Goal: Task Accomplishment & Management: Manage account settings

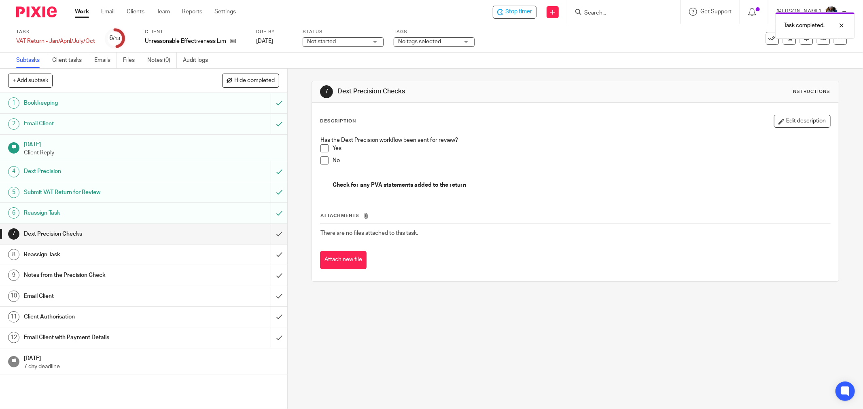
click at [360, 35] on div "Status Not started Not started Not started In progress 1" at bounding box center [343, 38] width 81 height 19
click at [362, 43] on span "Not started" at bounding box center [337, 42] width 61 height 8
drag, startPoint x: 353, startPoint y: 69, endPoint x: 369, endPoint y: 59, distance: 19.1
click at [353, 69] on li "In progress" at bounding box center [343, 71] width 80 height 17
click at [421, 41] on span "No tags selected" at bounding box center [419, 42] width 43 height 6
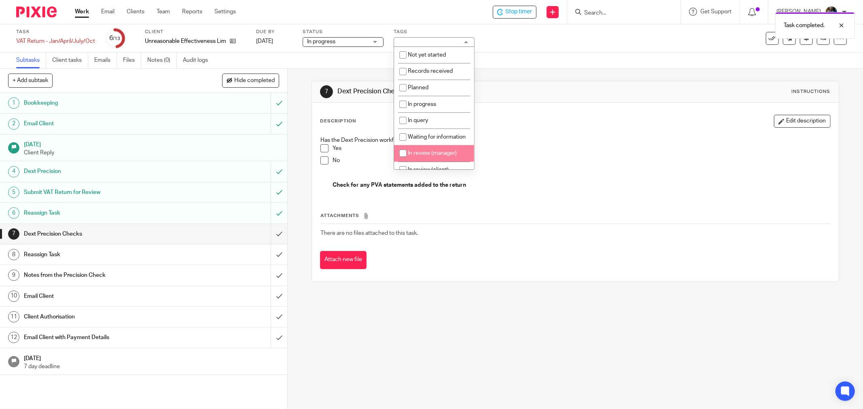
click at [405, 161] on input "checkbox" at bounding box center [402, 153] width 15 height 15
checkbox input "true"
click at [624, 150] on p "Yes" at bounding box center [580, 148] width 497 height 8
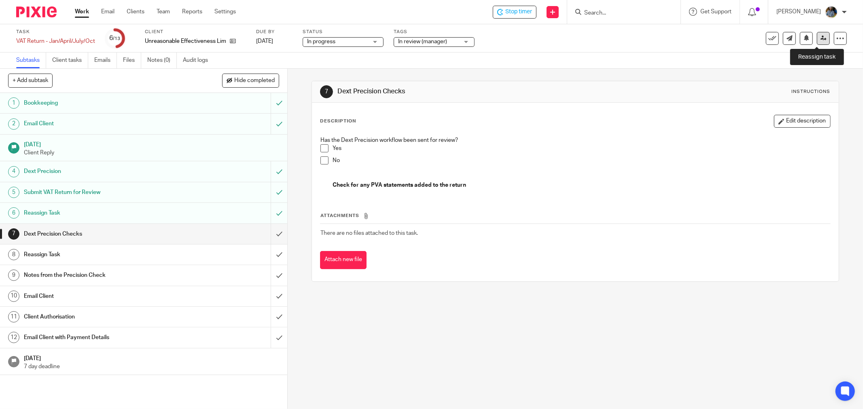
click at [818, 42] on link at bounding box center [823, 38] width 13 height 13
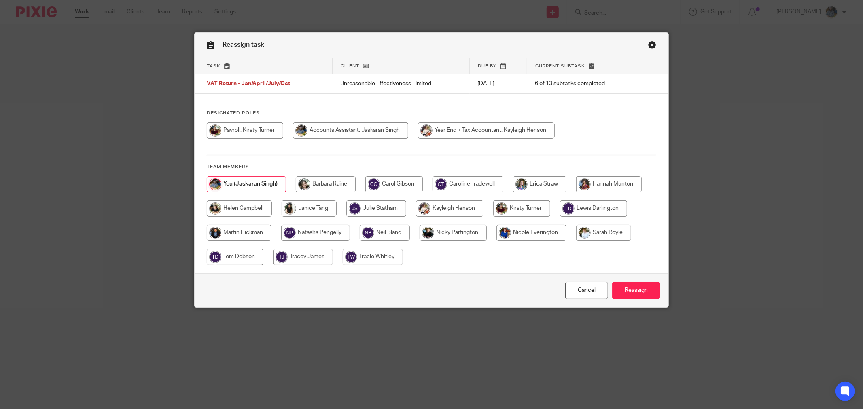
click at [249, 207] on input "radio" at bounding box center [239, 209] width 65 height 16
radio input "true"
click at [636, 290] on input "Reassign" at bounding box center [636, 290] width 48 height 17
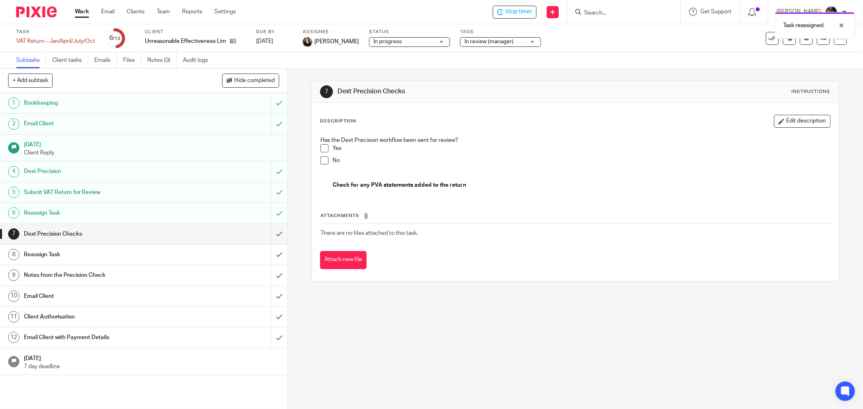
click at [569, 119] on div "Description Edit description" at bounding box center [575, 121] width 510 height 13
click at [511, 10] on span "Stop timer" at bounding box center [518, 12] width 27 height 8
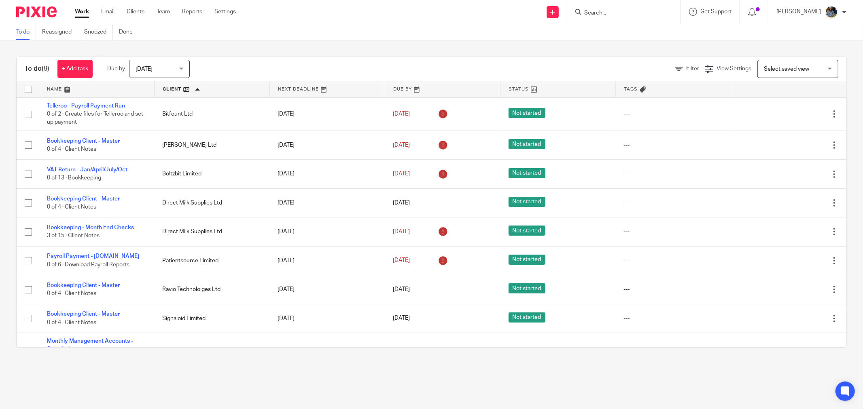
scroll to position [38, 0]
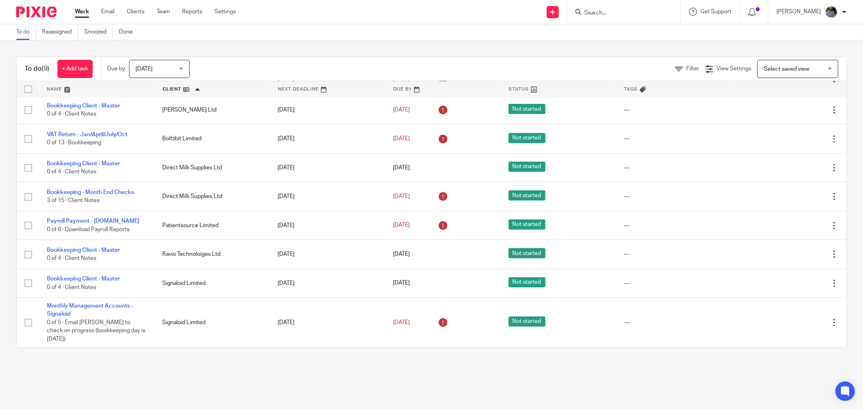
drag, startPoint x: 380, startPoint y: 39, endPoint x: 385, endPoint y: 39, distance: 5.3
click at [385, 39] on div "To do Reassigned Snoozed Done" at bounding box center [431, 32] width 863 height 16
drag, startPoint x: 396, startPoint y: 63, endPoint x: 324, endPoint y: 12, distance: 88.6
click at [396, 63] on div "Filter View Settings View Settings Manage saved views Select saved view Select …" at bounding box center [525, 69] width 642 height 18
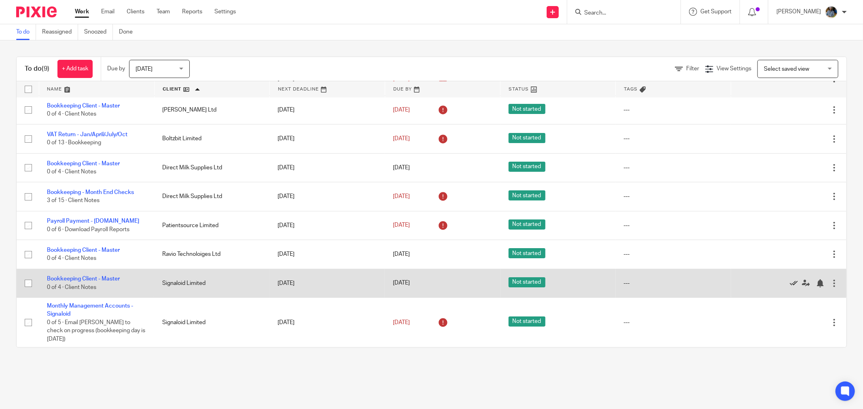
click at [789, 282] on icon at bounding box center [793, 283] width 8 height 8
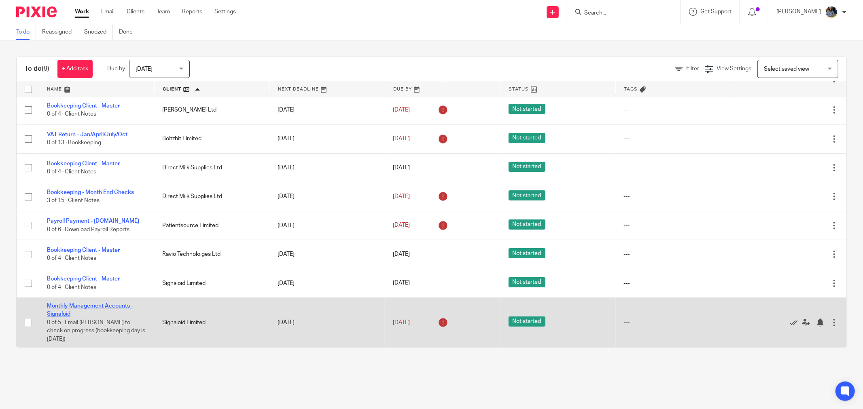
scroll to position [9, 0]
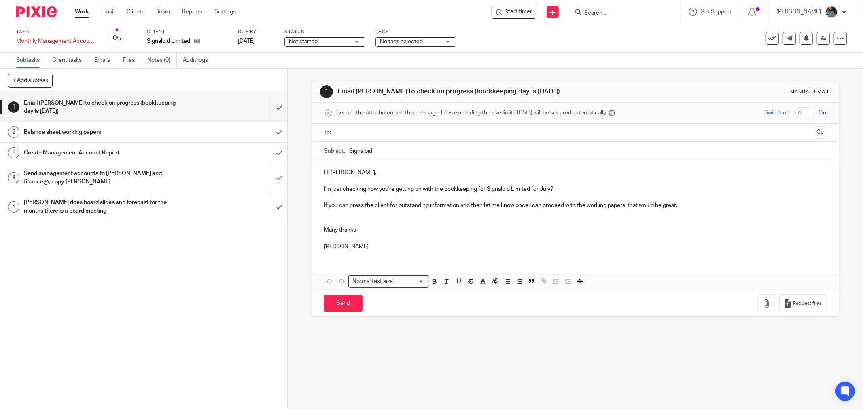
click at [510, 50] on div "Task Monthly Management Accounts - Signaloid Save Monthly Management Accounts -…" at bounding box center [431, 38] width 863 height 28
click at [523, 14] on span "Start timer" at bounding box center [518, 12] width 28 height 8
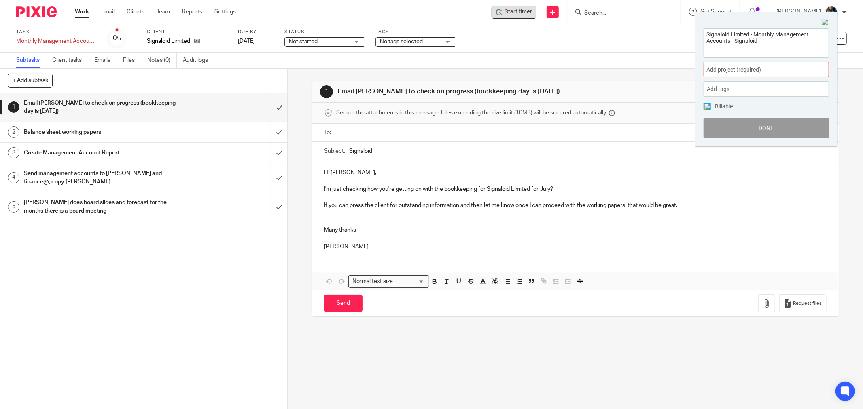
click at [755, 70] on span "Add project (required) :" at bounding box center [757, 70] width 102 height 8
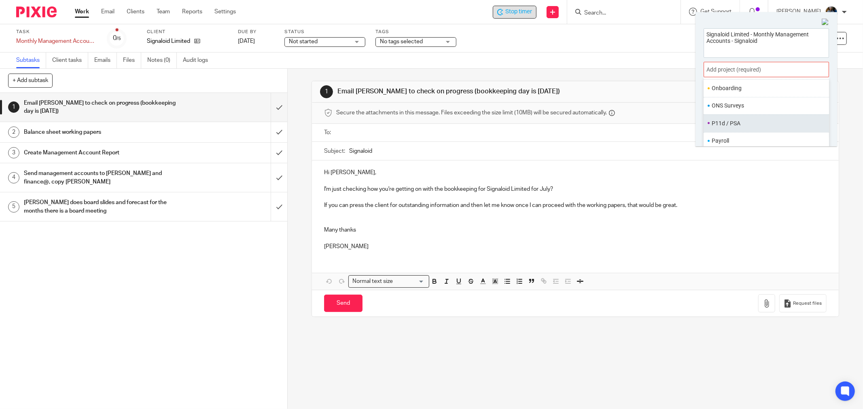
scroll to position [224, 0]
click at [759, 112] on ul "Management Accounts" at bounding box center [765, 115] width 125 height 17
click at [757, 116] on li "Management Accounts" at bounding box center [764, 115] width 106 height 8
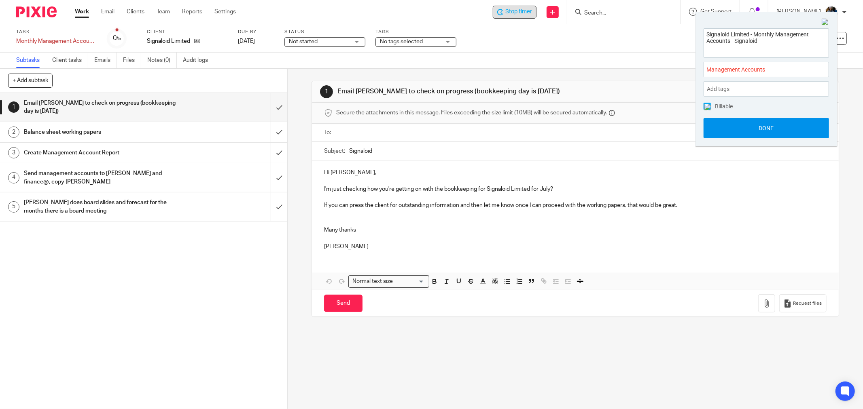
click at [770, 125] on button "Done" at bounding box center [765, 128] width 125 height 20
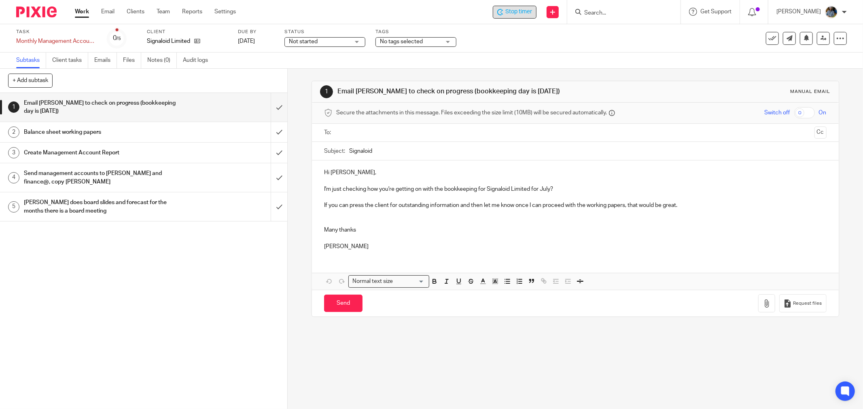
click at [580, 65] on div "Subtasks Client tasks Emails Files Notes (0) Audit logs" at bounding box center [431, 61] width 863 height 16
drag, startPoint x: 510, startPoint y: 11, endPoint x: 595, endPoint y: 32, distance: 87.1
click at [510, 10] on span "Stop timer" at bounding box center [518, 12] width 27 height 8
click at [531, 14] on span "Start timer" at bounding box center [518, 12] width 28 height 8
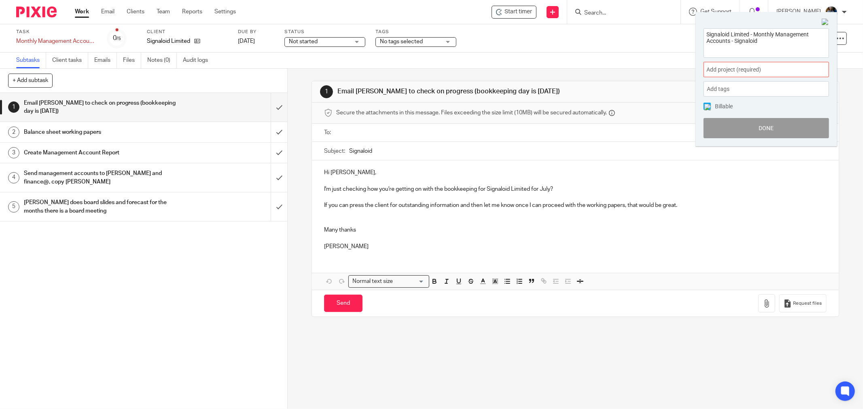
click at [766, 68] on span "Add project (required) :" at bounding box center [757, 70] width 102 height 8
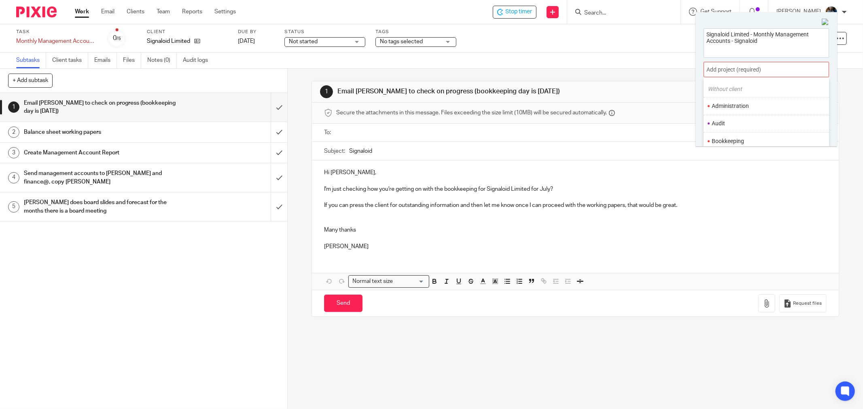
scroll to position [45, 0]
click at [728, 123] on li "Bookkeeping" at bounding box center [764, 119] width 106 height 8
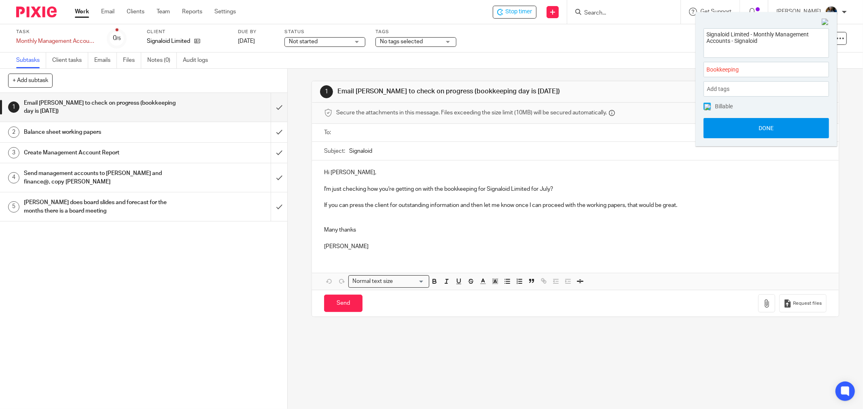
click at [773, 127] on button "Done" at bounding box center [765, 128] width 125 height 20
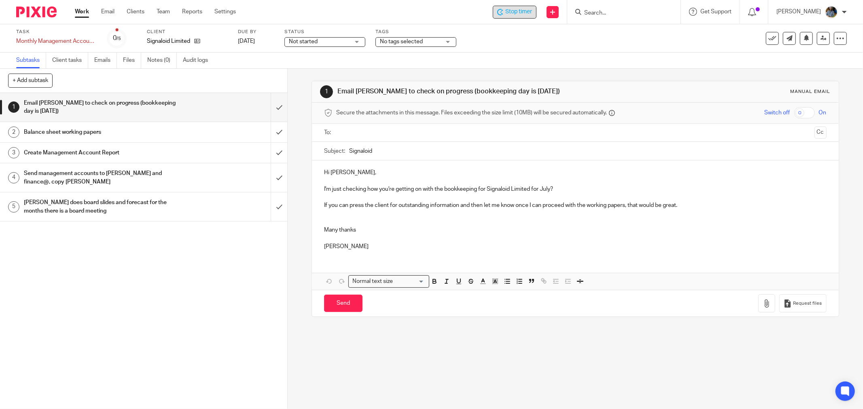
click at [532, 14] on span "Stop timer" at bounding box center [518, 12] width 27 height 8
click at [354, 43] on div "Not started Not started" at bounding box center [324, 42] width 81 height 10
click at [344, 70] on li "In progress" at bounding box center [325, 71] width 80 height 17
click at [452, 42] on div "No tags selected" at bounding box center [415, 42] width 81 height 10
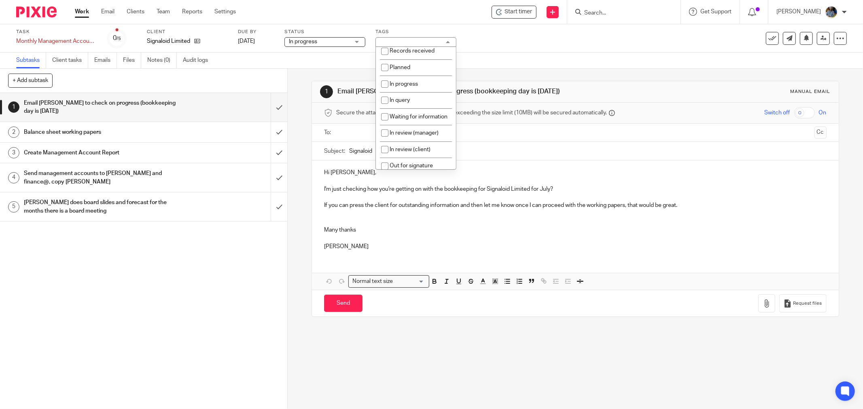
scroll to position [0, 0]
click at [385, 136] on input "checkbox" at bounding box center [384, 136] width 15 height 15
checkbox input "true"
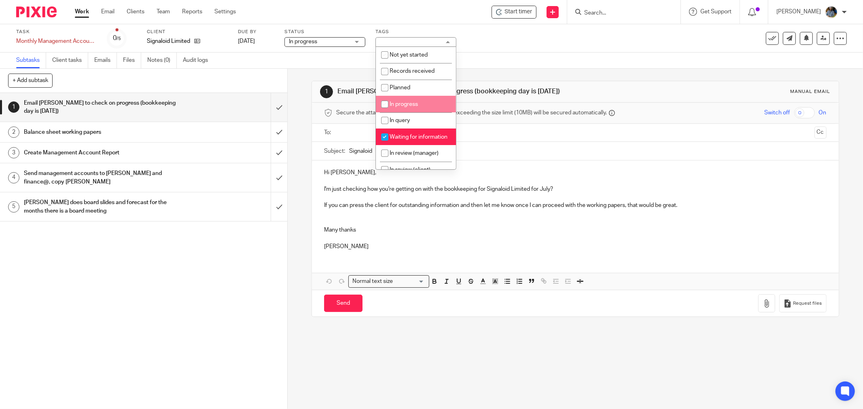
click at [514, 75] on div "1 Email Jas to check on progress (bookkeeping day is Wednesday) Manual email Se…" at bounding box center [574, 199] width 527 height 260
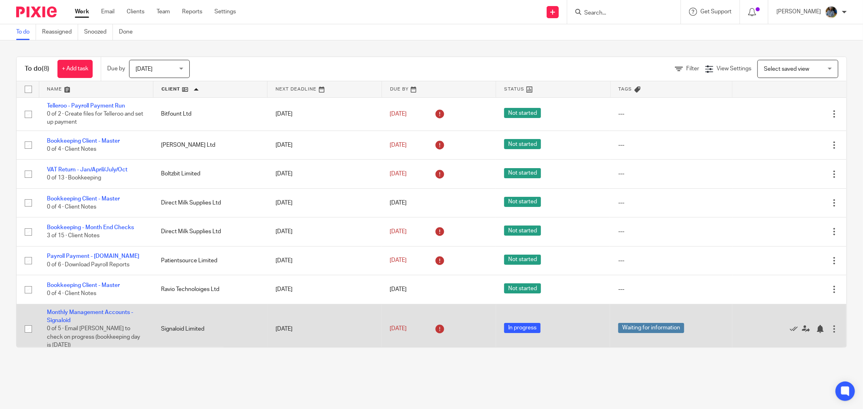
drag, startPoint x: 254, startPoint y: 408, endPoint x: 144, endPoint y: 326, distance: 136.5
click at [253, 407] on main "To do Reassigned Snoozed Done To do (8) + Add task Due by [DATE] [DATE] [DATE] …" at bounding box center [431, 204] width 863 height 409
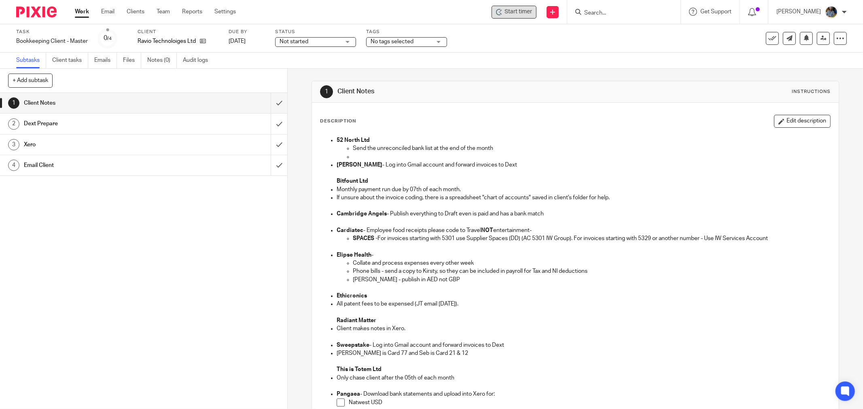
click at [518, 14] on span "Start timer" at bounding box center [518, 12] width 28 height 8
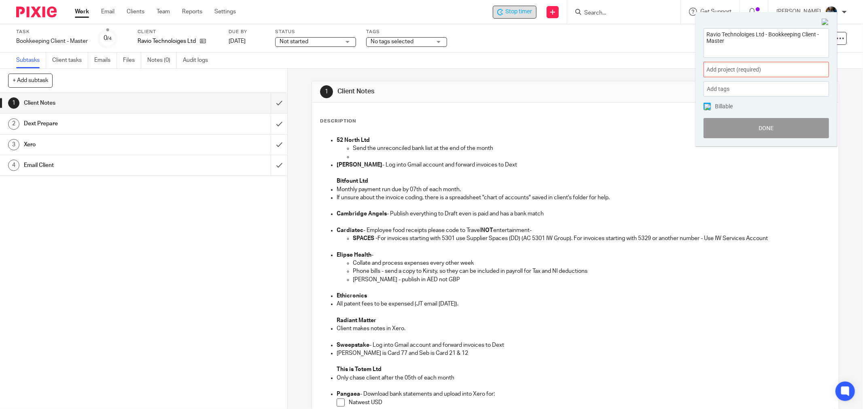
click at [767, 65] on div "Add project (required) :" at bounding box center [765, 69] width 125 height 15
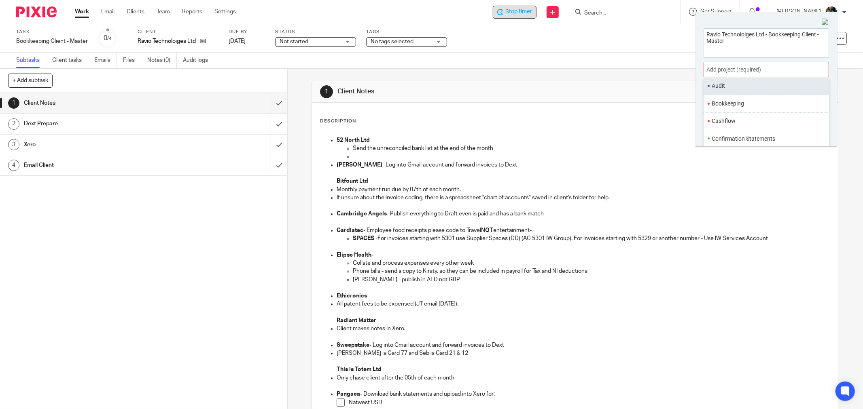
scroll to position [45, 0]
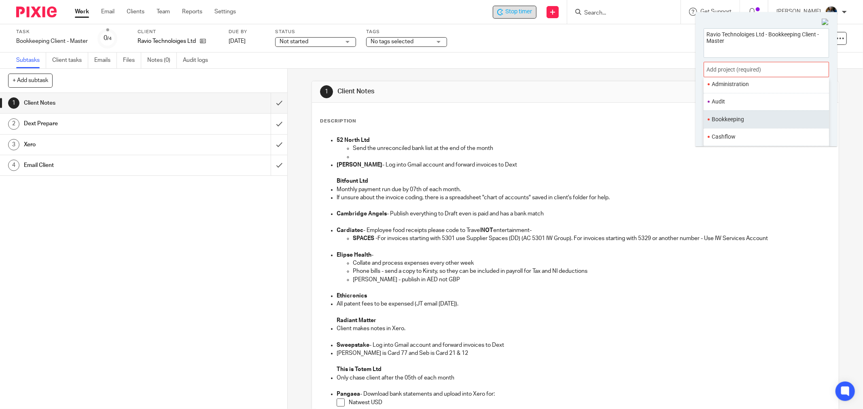
click at [755, 114] on ul "Bookkeeping" at bounding box center [765, 118] width 125 height 17
click at [759, 114] on ul "Bookkeeping" at bounding box center [765, 118] width 125 height 17
click at [760, 114] on ul "Bookkeeping" at bounding box center [765, 118] width 125 height 17
click at [760, 115] on ul "Bookkeeping" at bounding box center [765, 118] width 125 height 17
click at [754, 118] on li "Bookkeeping" at bounding box center [764, 119] width 106 height 8
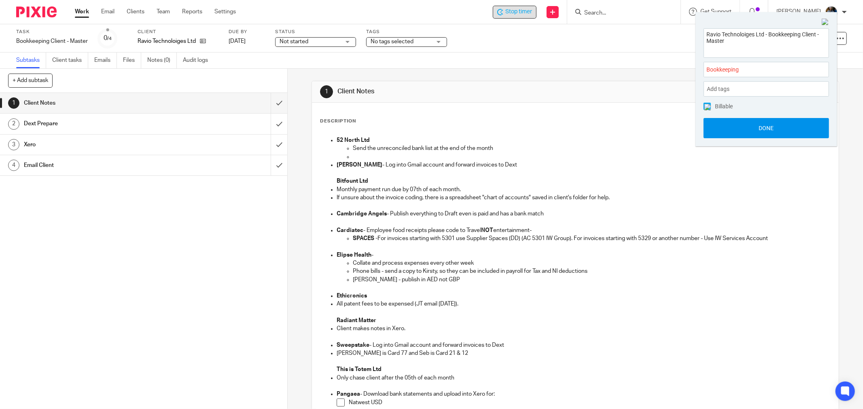
click at [759, 127] on button "Done" at bounding box center [765, 128] width 125 height 20
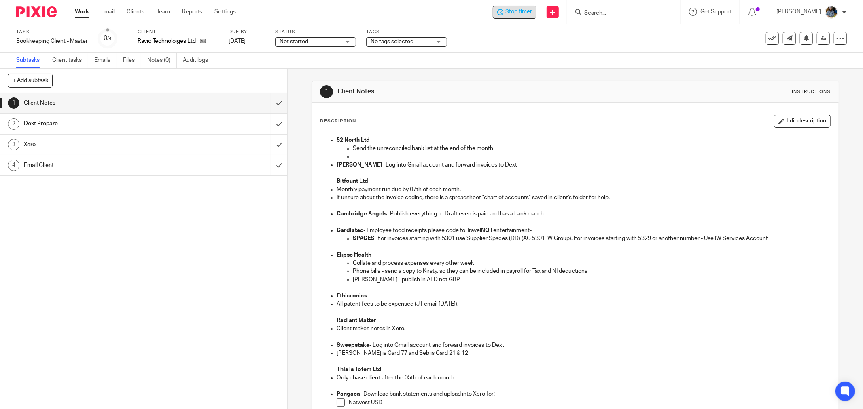
click at [596, 93] on div "1 Client Notes Instructions" at bounding box center [575, 91] width 510 height 13
click at [586, 107] on div "Description Edit description 52 North Ltd Send the unreconciled bank list at th…" at bounding box center [575, 350] width 527 height 494
click at [476, 121] on div "Description Edit description" at bounding box center [575, 121] width 510 height 13
